Goal: Information Seeking & Learning: Learn about a topic

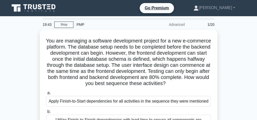
click at [48, 9] on icon at bounding box center [49, 8] width 4 height 1
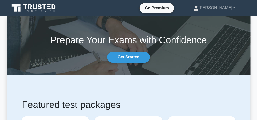
scroll to position [81, 0]
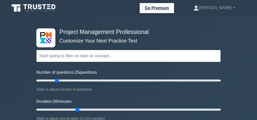
click at [65, 56] on input "text" at bounding box center [128, 56] width 184 height 12
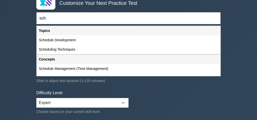
scroll to position [41, 0]
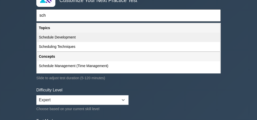
click at [60, 37] on div "Schedule Development" at bounding box center [128, 37] width 183 height 9
type input "Schedule Development"
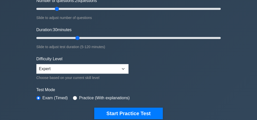
scroll to position [102, 0]
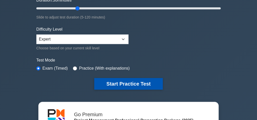
click at [101, 84] on button "Start Practice Test" at bounding box center [128, 84] width 69 height 12
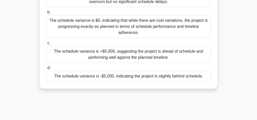
scroll to position [102, 0]
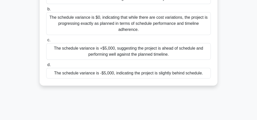
click at [160, 52] on div "The schedule variance is +$5,000, suggesting the project is ahead of schedule a…" at bounding box center [128, 51] width 165 height 17
click at [46, 42] on input "c. The schedule variance is +$5,000, suggesting the project is ahead of schedul…" at bounding box center [46, 40] width 0 height 3
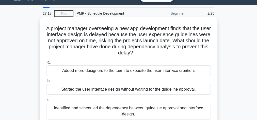
scroll to position [0, 0]
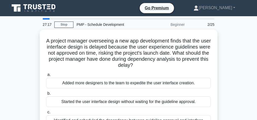
click at [97, 26] on div "PMP - Schedule Development" at bounding box center [108, 25] width 70 height 10
click at [85, 24] on div "PMP - Schedule Development" at bounding box center [108, 25] width 70 height 10
click at [58, 25] on link "Stop" at bounding box center [63, 25] width 19 height 6
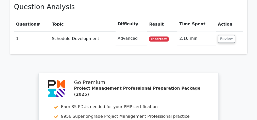
scroll to position [224, 0]
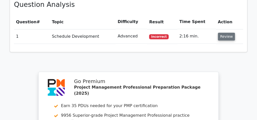
click at [226, 34] on button "Review" at bounding box center [226, 37] width 17 height 8
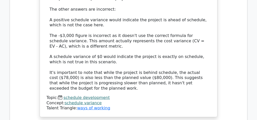
scroll to position [528, 0]
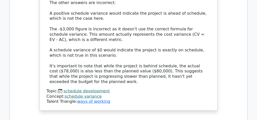
click at [84, 89] on link "schedule development" at bounding box center [87, 91] width 46 height 5
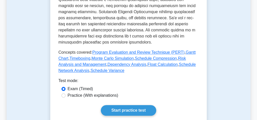
scroll to position [264, 0]
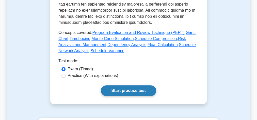
click at [112, 92] on link "Start practice test" at bounding box center [128, 91] width 55 height 11
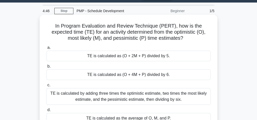
scroll to position [20, 0]
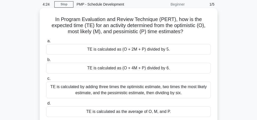
click at [132, 69] on div "TE is calculated as (O + 4M + P) divided by 6." at bounding box center [128, 68] width 165 height 11
click at [46, 62] on input "b. TE is calculated as (O + 4M + P) divided by 6." at bounding box center [46, 59] width 0 height 3
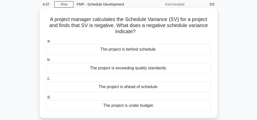
click at [123, 48] on div "The project is behind schedule." at bounding box center [128, 49] width 165 height 11
click at [46, 43] on input "a. The project is behind schedule." at bounding box center [46, 41] width 0 height 3
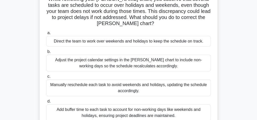
scroll to position [61, 0]
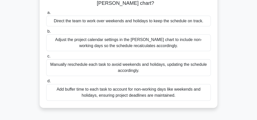
click at [187, 93] on div "Add buffer time to each task to account for non-working days like weekends and …" at bounding box center [128, 92] width 165 height 17
click at [46, 83] on input "d. Add buffer time to each task to account for non-working days like weekends a…" at bounding box center [46, 81] width 0 height 3
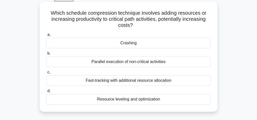
scroll to position [20, 0]
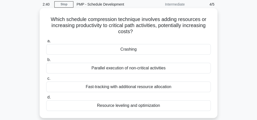
click at [152, 87] on div "Fast-tracking with additional resource allocation" at bounding box center [128, 87] width 165 height 11
click at [46, 81] on input "c. Fast-tracking with additional resource allocation" at bounding box center [46, 78] width 0 height 3
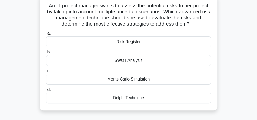
scroll to position [41, 0]
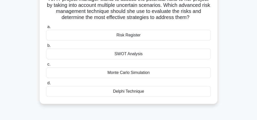
click at [115, 72] on div "Monte Carlo Simulation" at bounding box center [128, 73] width 165 height 11
click at [46, 66] on input "c. Monte Carlo Simulation" at bounding box center [46, 64] width 0 height 3
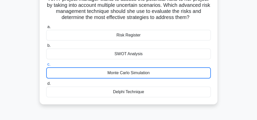
scroll to position [0, 0]
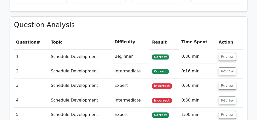
scroll to position [163, 0]
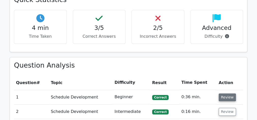
click at [228, 97] on button "Review" at bounding box center [227, 98] width 17 height 8
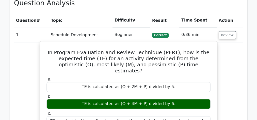
scroll to position [203, 0]
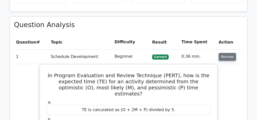
click at [230, 59] on button "Review" at bounding box center [227, 57] width 17 height 8
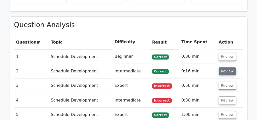
click at [229, 74] on button "Review" at bounding box center [227, 72] width 17 height 8
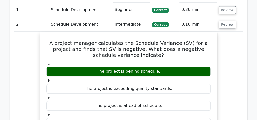
scroll to position [244, 0]
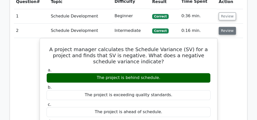
click at [229, 32] on button "Review" at bounding box center [227, 31] width 17 height 8
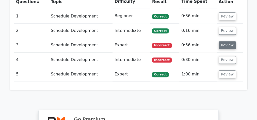
click at [228, 44] on button "Review" at bounding box center [227, 45] width 17 height 8
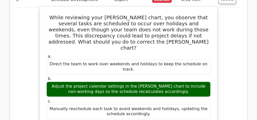
scroll to position [264, 0]
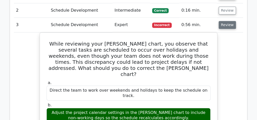
click at [222, 24] on button "Review" at bounding box center [227, 25] width 17 height 8
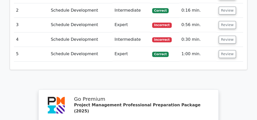
click at [224, 43] on td "Review" at bounding box center [230, 40] width 26 height 14
click at [225, 39] on button "Review" at bounding box center [227, 40] width 17 height 8
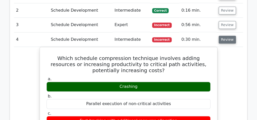
click at [224, 38] on button "Review" at bounding box center [227, 40] width 17 height 8
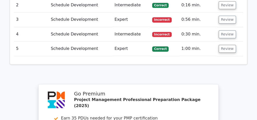
scroll to position [285, 0]
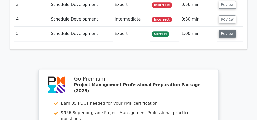
click at [223, 36] on button "Review" at bounding box center [227, 34] width 17 height 8
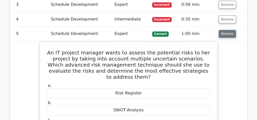
click at [224, 35] on button "Review" at bounding box center [227, 34] width 17 height 8
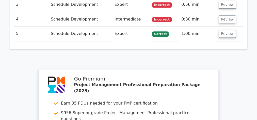
click at [222, 38] on td "Review" at bounding box center [230, 34] width 26 height 14
click at [224, 34] on button "Review" at bounding box center [227, 34] width 17 height 8
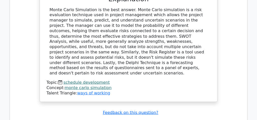
scroll to position [447, 0]
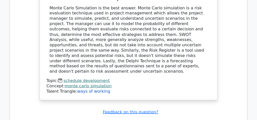
click at [85, 89] on link "ways of working" at bounding box center [93, 91] width 33 height 5
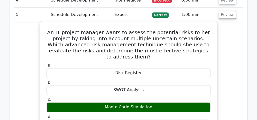
scroll to position [264, 0]
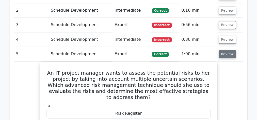
click at [222, 53] on button "Review" at bounding box center [227, 54] width 17 height 8
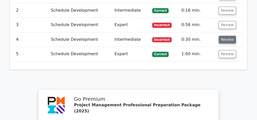
click at [228, 40] on button "Review" at bounding box center [227, 40] width 17 height 8
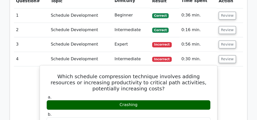
scroll to position [224, 0]
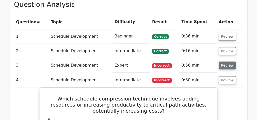
click at [224, 66] on button "Review" at bounding box center [227, 66] width 17 height 8
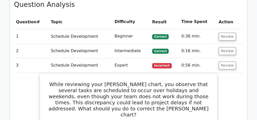
click at [225, 60] on td "Review" at bounding box center [230, 65] width 26 height 14
click at [225, 65] on button "Review" at bounding box center [227, 66] width 17 height 8
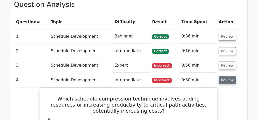
click at [227, 82] on button "Review" at bounding box center [227, 80] width 17 height 8
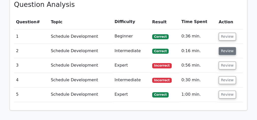
click at [229, 47] on button "Review" at bounding box center [227, 51] width 17 height 8
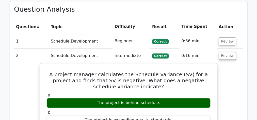
scroll to position [203, 0]
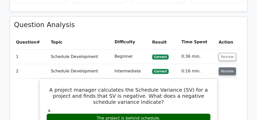
click at [222, 71] on button "Review" at bounding box center [227, 72] width 17 height 8
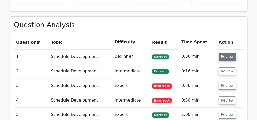
click at [229, 53] on button "Review" at bounding box center [227, 57] width 17 height 8
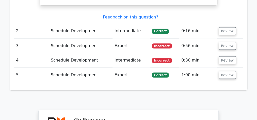
scroll to position [386, 0]
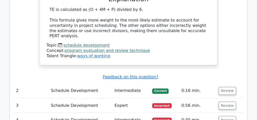
click at [109, 48] on link "program evaluation and review technique" at bounding box center [107, 50] width 85 height 5
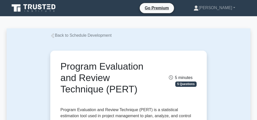
click at [38, 7] on icon at bounding box center [34, 8] width 49 height 10
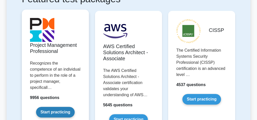
scroll to position [81, 0]
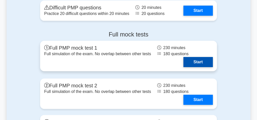
scroll to position [1989, 0]
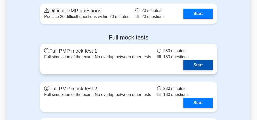
click at [199, 63] on link "Start" at bounding box center [197, 65] width 29 height 10
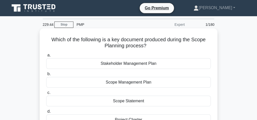
scroll to position [20, 0]
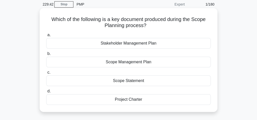
click at [145, 62] on div "Scope Management Plan" at bounding box center [128, 62] width 165 height 11
click at [46, 56] on input "b. Scope Management Plan" at bounding box center [46, 53] width 0 height 3
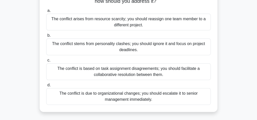
scroll to position [61, 0]
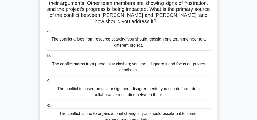
click at [133, 85] on div "The conflict is based on task assignment disagreements; you should facilitate a…" at bounding box center [128, 92] width 165 height 17
click at [46, 83] on input "c. The conflict is based on task assignment disagreements; you should facilitat…" at bounding box center [46, 80] width 0 height 3
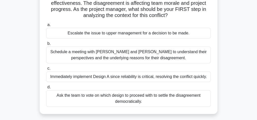
click at [129, 58] on div "Schedule a meeting with Sarah and John to understand their perspectives and the…" at bounding box center [128, 55] width 165 height 17
click at [46, 45] on input "b. Schedule a meeting with Sarah and John to understand their perspectives and …" at bounding box center [46, 43] width 0 height 3
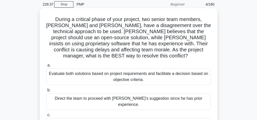
scroll to position [41, 0]
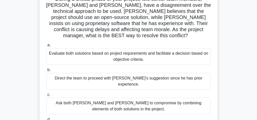
click at [122, 51] on div "Evaluate both solutions based on project requirements and facilitate a decision…" at bounding box center [128, 56] width 165 height 17
click at [46, 47] on input "a. Evaluate both solutions based on project requirements and facilitate a decis…" at bounding box center [46, 45] width 0 height 3
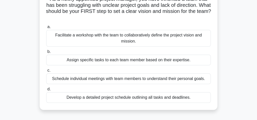
click at [101, 80] on div "Schedule individual meetings with team members to understand their personal goa…" at bounding box center [128, 79] width 165 height 11
click at [46, 72] on input "c. Schedule individual meetings with team members to understand their personal …" at bounding box center [46, 70] width 0 height 3
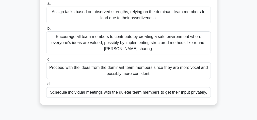
scroll to position [102, 0]
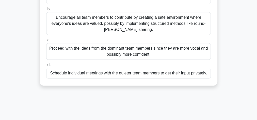
click at [120, 72] on div "Schedule individual meetings with the quieter team members to get their input p…" at bounding box center [128, 73] width 165 height 11
click at [46, 67] on input "d. Schedule individual meetings with the quieter team members to get their inpu…" at bounding box center [46, 65] width 0 height 3
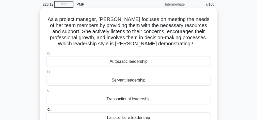
scroll to position [41, 0]
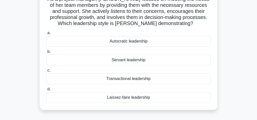
click at [127, 61] on div "Servant leadership" at bounding box center [128, 60] width 165 height 11
click at [46, 54] on input "b. Servant leadership" at bounding box center [46, 51] width 0 height 3
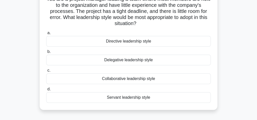
click at [129, 80] on div "Collaborative leadership style" at bounding box center [128, 79] width 165 height 11
click at [46, 72] on input "c. Collaborative leadership style" at bounding box center [46, 70] width 0 height 3
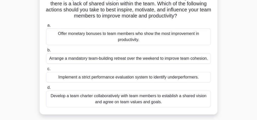
scroll to position [61, 0]
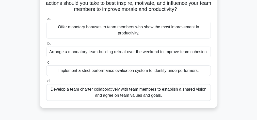
click at [107, 93] on div "Develop a team charter collaboratively with team members to establish a shared …" at bounding box center [128, 92] width 165 height 17
click at [46, 83] on input "d. Develop a team charter collaboratively with team members to establish a shar…" at bounding box center [46, 81] width 0 height 3
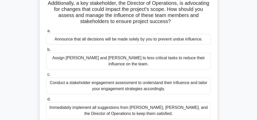
click at [110, 78] on div "Conduct a stakeholder engagement assessment to understand their influence and t…" at bounding box center [128, 86] width 165 height 17
click at [46, 76] on input "c. Conduct a stakeholder engagement assessment to understand their influence an…" at bounding box center [46, 74] width 0 height 3
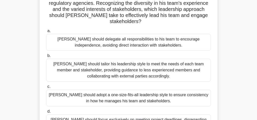
click at [177, 65] on div "John should tailor his leadership style to meet the needs of each team member a…" at bounding box center [128, 70] width 165 height 23
click at [46, 58] on input "b. John should tailor his leadership style to meet the needs of each team membe…" at bounding box center [46, 55] width 0 height 3
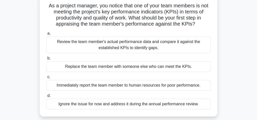
scroll to position [41, 0]
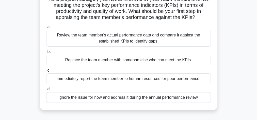
click at [136, 38] on div "Review the team member's actual performance data and compare it against the est…" at bounding box center [128, 38] width 165 height 17
click at [46, 29] on input "a. Review the team member's actual performance data and compare it against the …" at bounding box center [46, 26] width 0 height 3
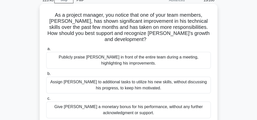
scroll to position [0, 0]
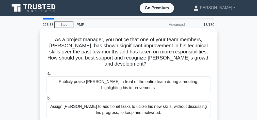
click at [145, 80] on div "Publicly praise Alex in front of the entire team during a meeting, highlighting…" at bounding box center [128, 85] width 165 height 17
click at [46, 75] on input "a. Publicly praise Alex in front of the entire team during a meeting, highlight…" at bounding box center [46, 73] width 0 height 3
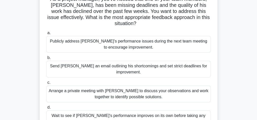
scroll to position [61, 0]
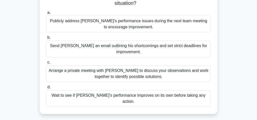
click at [128, 66] on div "Arrange a private meeting with Alex to discuss your observations and work toget…" at bounding box center [128, 74] width 165 height 17
click at [46, 64] on input "c. Arrange a private meeting with Alex to discuss your observations and work to…" at bounding box center [46, 62] width 0 height 3
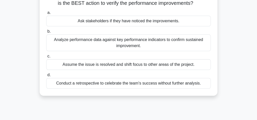
scroll to position [81, 0]
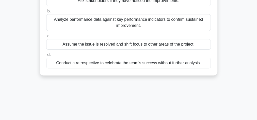
click at [125, 28] on div "Analyze performance data against key performance indicators to confirm sustaine…" at bounding box center [128, 22] width 165 height 17
click at [46, 13] on input "b. Analyze performance data against key performance indicators to confirm susta…" at bounding box center [46, 11] width 0 height 3
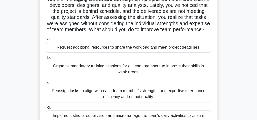
scroll to position [61, 0]
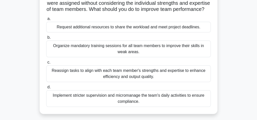
click at [122, 52] on div "Organize mandatory training sessions for all team members to improve their skil…" at bounding box center [128, 49] width 165 height 17
click at [46, 39] on input "b. Organize mandatory training sessions for all team members to improve their s…" at bounding box center [46, 37] width 0 height 3
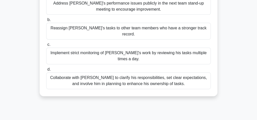
scroll to position [102, 0]
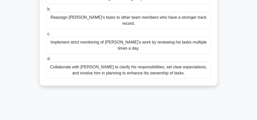
click at [120, 62] on div "Collaborate with Alex to clarify his responsibilities, set clear expectations, …" at bounding box center [128, 70] width 165 height 17
click at [46, 58] on input "d. Collaborate with Alex to clarify his responsibilities, set clear expectation…" at bounding box center [46, 58] width 0 height 3
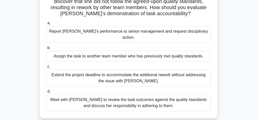
scroll to position [61, 0]
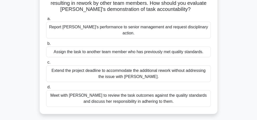
click at [125, 94] on div "Meet with Priya to review the task outcomes against the quality standards and d…" at bounding box center [128, 98] width 165 height 17
click at [46, 89] on input "d. Meet with Priya to review the task outcomes against the quality standards an…" at bounding box center [46, 87] width 0 height 3
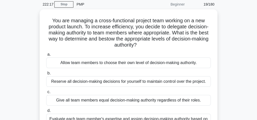
scroll to position [41, 0]
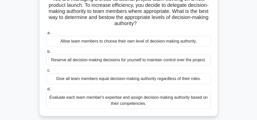
click at [124, 97] on div "Evaluate each team member's expertise and assign decision-making authority base…" at bounding box center [128, 100] width 165 height 17
click at [46, 91] on input "d. Evaluate each team member's expertise and assign decision-making authority b…" at bounding box center [46, 89] width 0 height 3
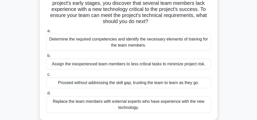
scroll to position [61, 0]
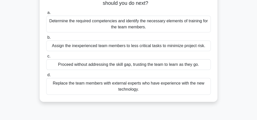
click at [128, 22] on div "Determine the required competencies and identify the necessary elements of trai…" at bounding box center [128, 24] width 165 height 17
click at [46, 14] on input "a. Determine the required competencies and identify the necessary elements of t…" at bounding box center [46, 12] width 0 height 3
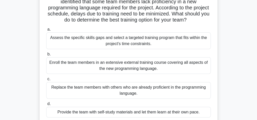
scroll to position [41, 0]
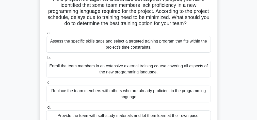
click at [130, 49] on div "Assess the specific skills gaps and select a targeted training program that fit…" at bounding box center [128, 44] width 165 height 17
click at [46, 35] on input "a. Assess the specific skills gaps and select a targeted training program that …" at bounding box center [46, 33] width 0 height 3
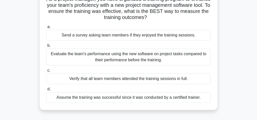
click at [147, 56] on div "Evaluate the team's performance using the new software on project tasks compare…" at bounding box center [128, 57] width 165 height 17
click at [46, 48] on input "b. Evaluate the team's performance using the new software on project tasks comp…" at bounding box center [46, 45] width 0 height 3
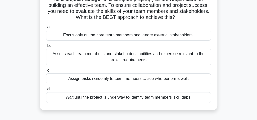
click at [115, 56] on div "Assess each team member's and stakeholder's abilities and expertise relevant to…" at bounding box center [128, 57] width 165 height 17
click at [46, 48] on input "b. Assess each team member's and stakeholder's abilities and expertise relevant…" at bounding box center [46, 45] width 0 height 3
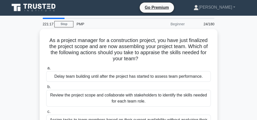
scroll to position [0, 0]
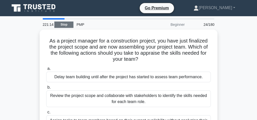
click at [63, 27] on link "Stop" at bounding box center [63, 25] width 19 height 6
